Goal: Navigation & Orientation: Find specific page/section

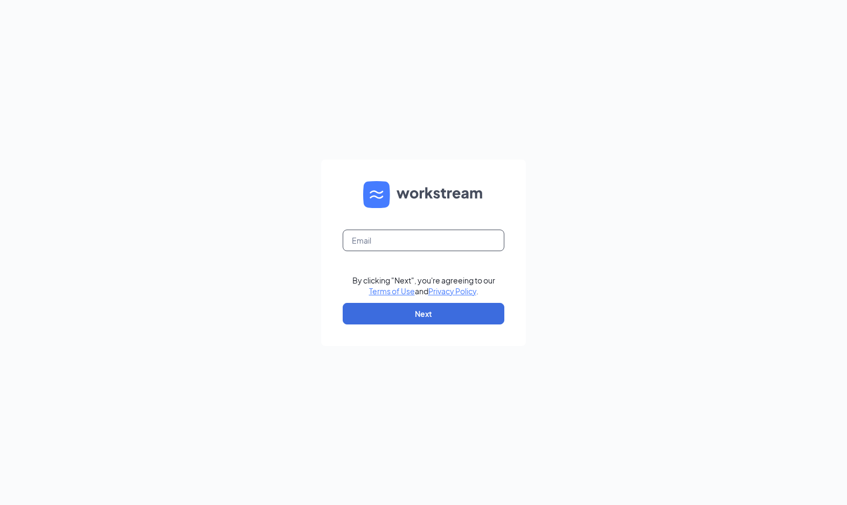
click at [370, 245] on input "text" at bounding box center [424, 241] width 162 height 22
type input "[EMAIL_ADDRESS][DOMAIN_NAME]"
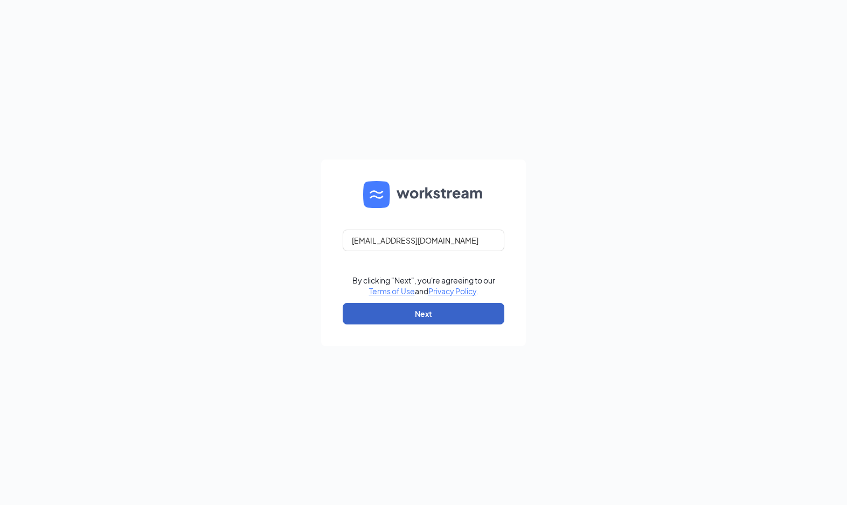
click at [407, 322] on button "Next" at bounding box center [424, 314] width 162 height 22
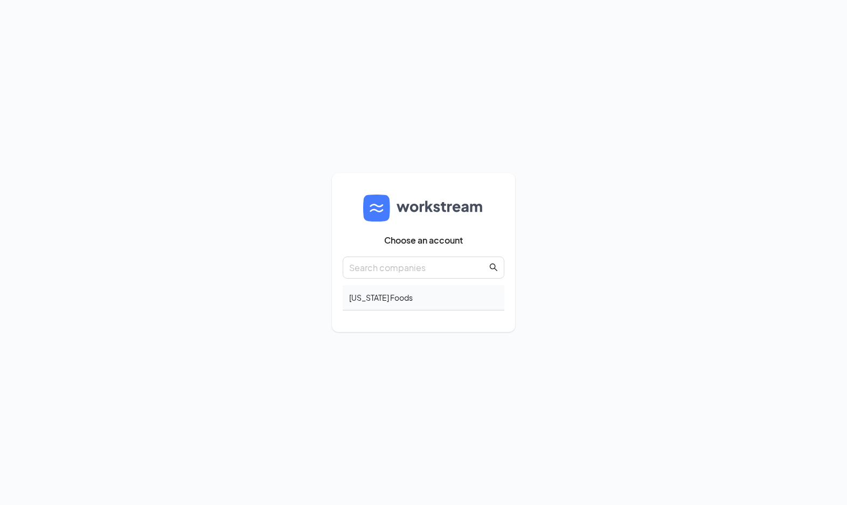
click at [398, 299] on div "[US_STATE] Foods" at bounding box center [424, 297] width 162 height 25
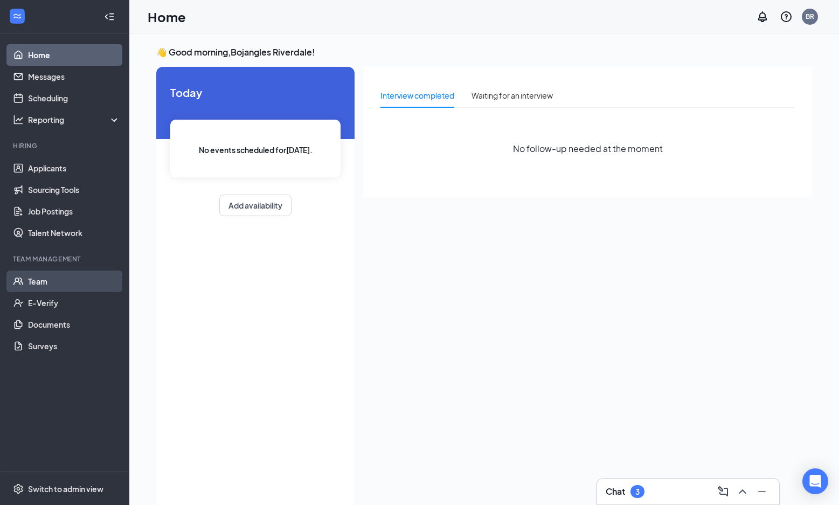
click at [42, 282] on link "Team" at bounding box center [74, 282] width 92 height 22
